Goal: Task Accomplishment & Management: Complete application form

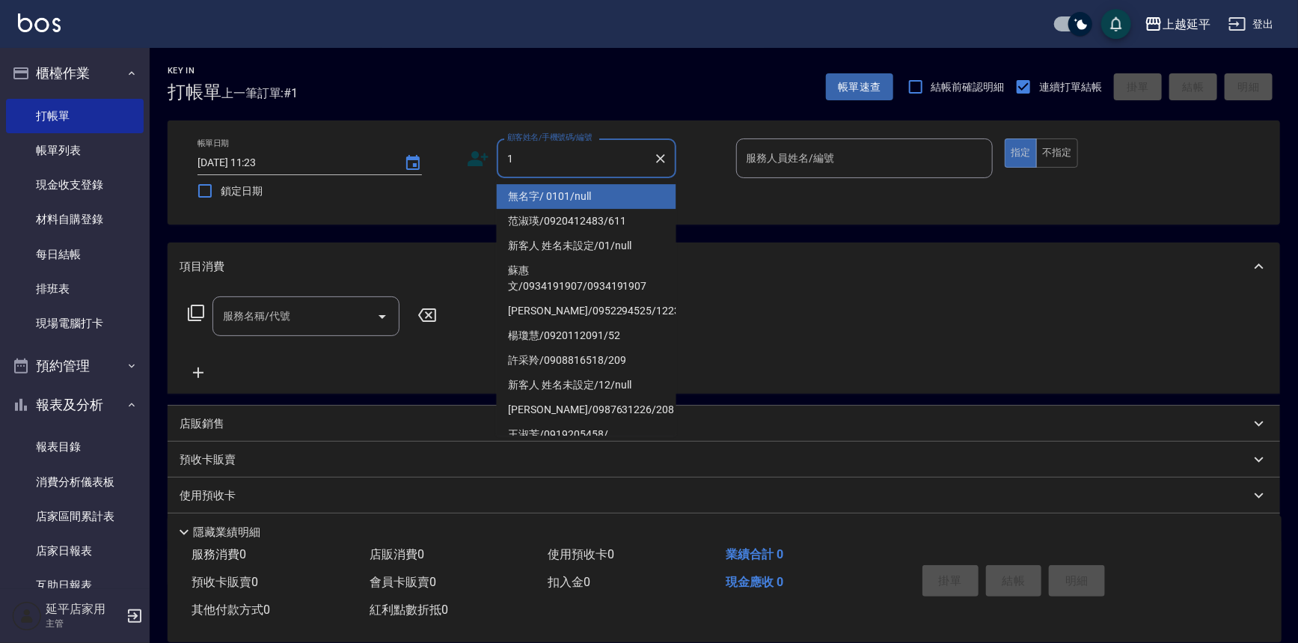
click at [528, 190] on li "無名字/ 0101/null" at bounding box center [587, 196] width 180 height 25
type input "無名字/ 0101/null"
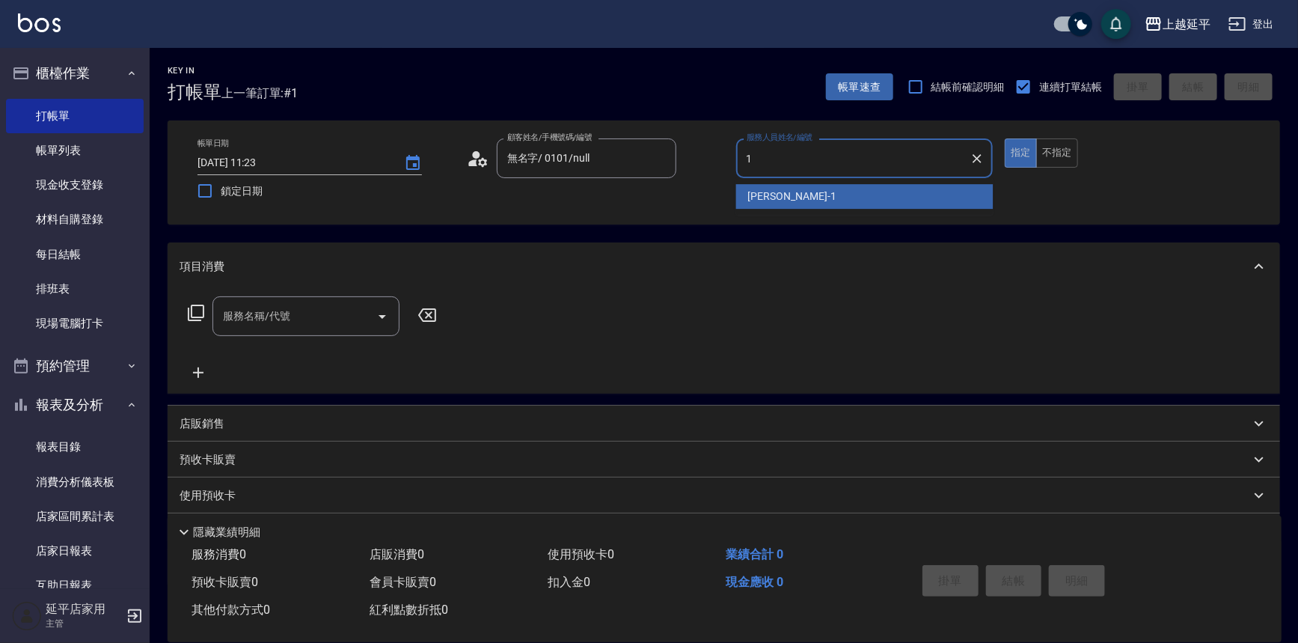
click at [744, 191] on div "[PERSON_NAME]-1" at bounding box center [864, 196] width 257 height 25
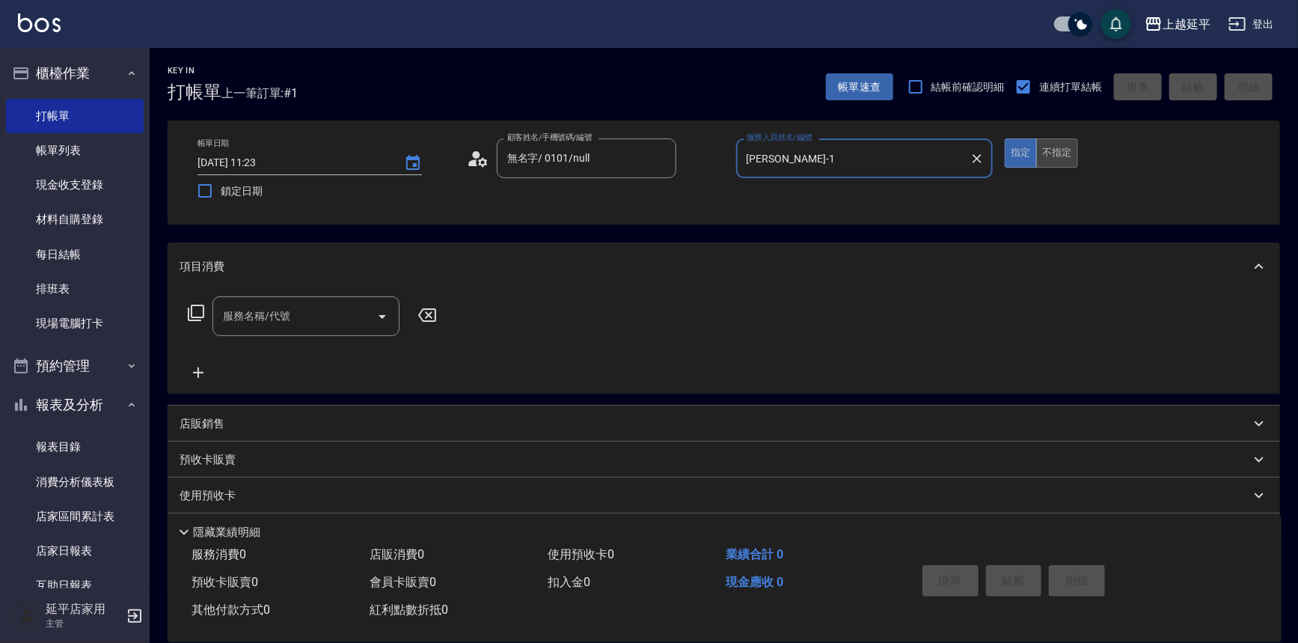
type input "[PERSON_NAME]-1"
click at [1058, 160] on button "不指定" at bounding box center [1057, 152] width 42 height 29
click at [383, 310] on icon "Open" at bounding box center [382, 316] width 18 height 18
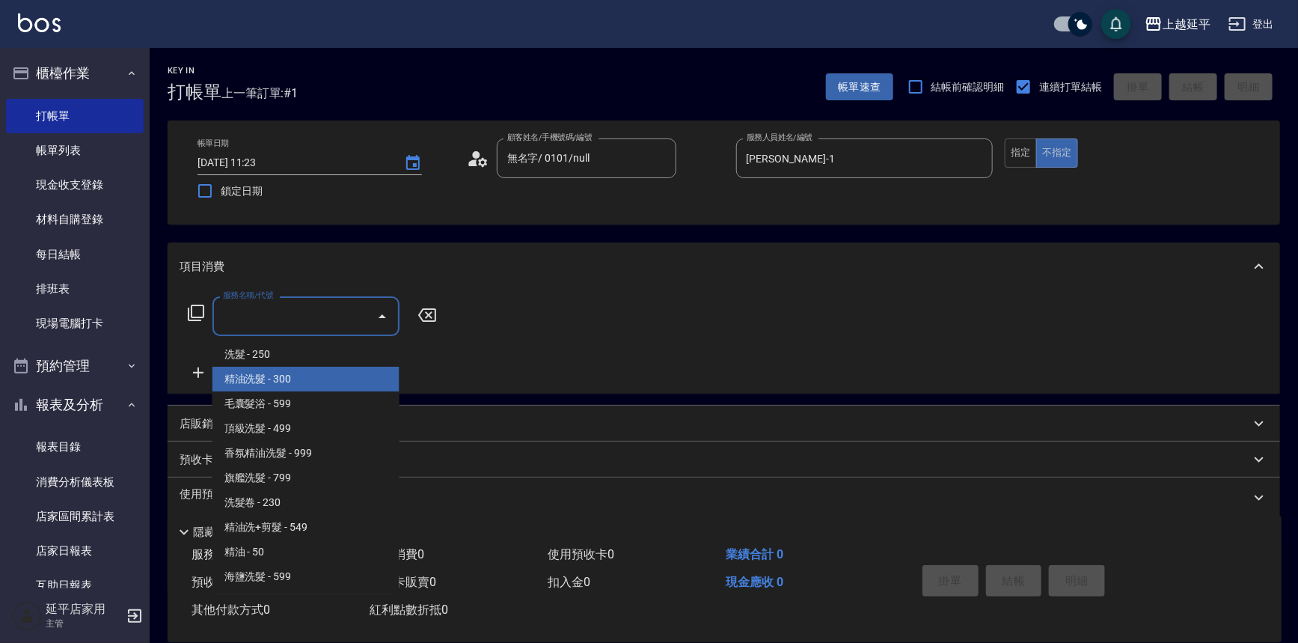
click at [328, 382] on span "精油洗髮 - 300" at bounding box center [305, 379] width 187 height 25
type input "精油洗髮(102)"
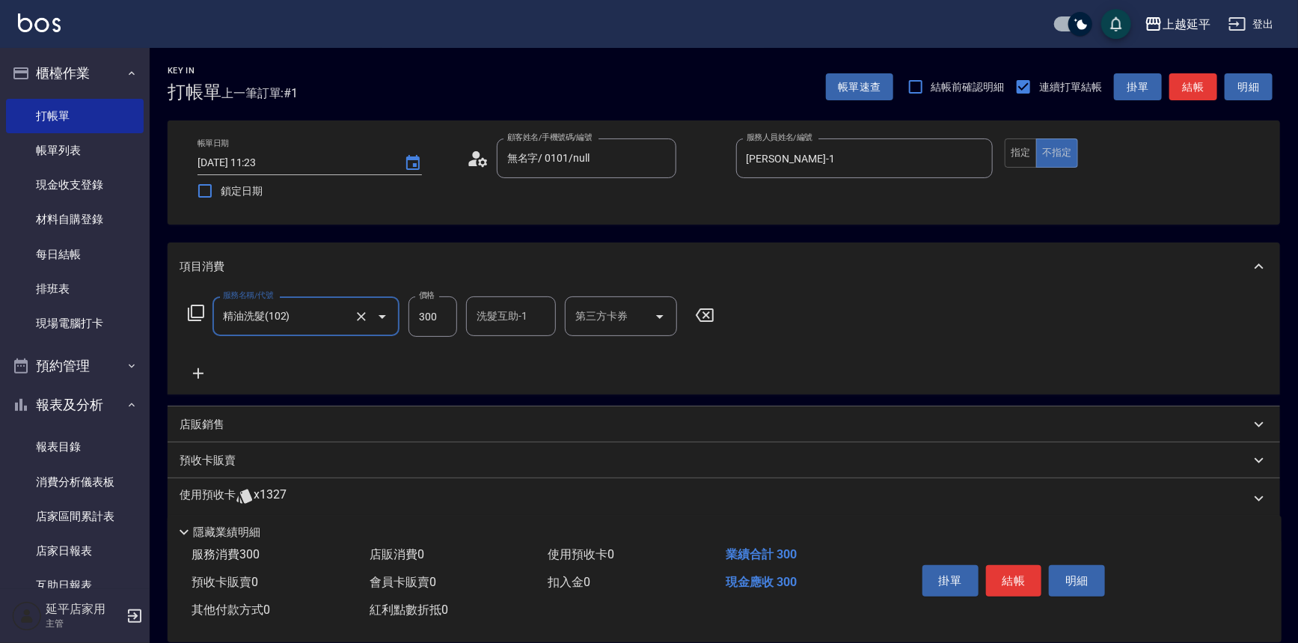
drag, startPoint x: 519, startPoint y: 318, endPoint x: 509, endPoint y: 299, distance: 21.4
click at [516, 309] on input "洗髮互助-1" at bounding box center [511, 316] width 76 height 26
click at [521, 346] on span "[PERSON_NAME]-34" at bounding box center [501, 354] width 46 height 16
type input "[PERSON_NAME]-34"
click at [1009, 583] on button "結帳" at bounding box center [1014, 580] width 56 height 31
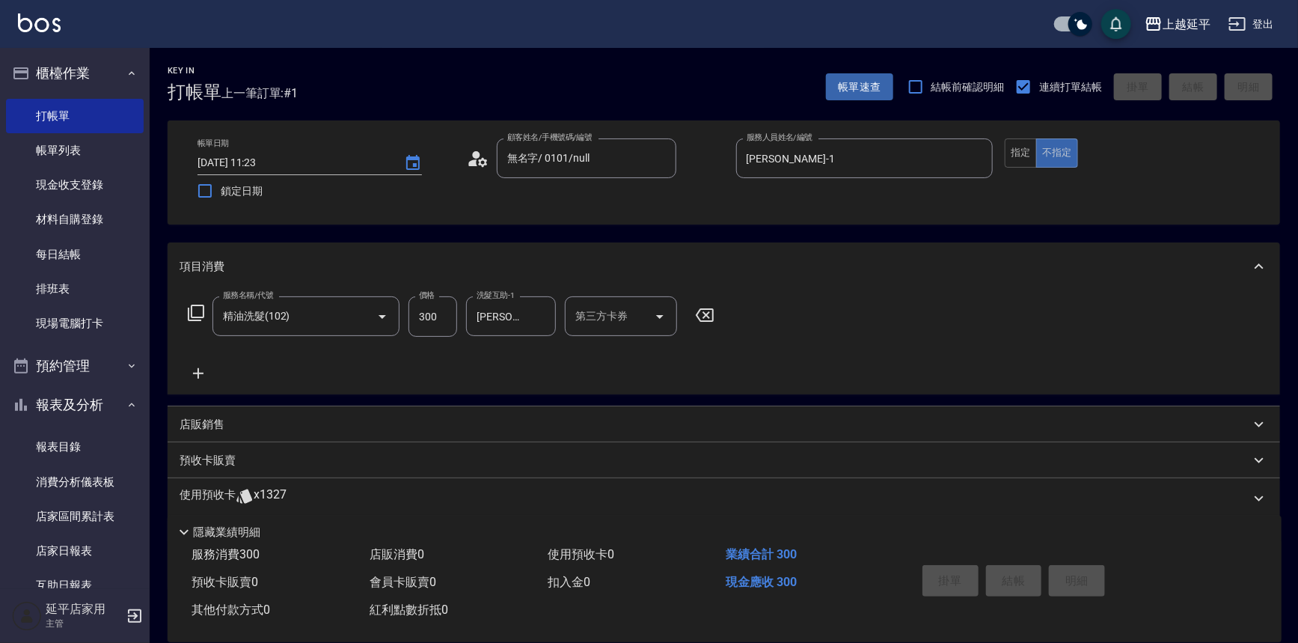
type input "[DATE] 14:39"
